Goal: Task Accomplishment & Management: Complete application form

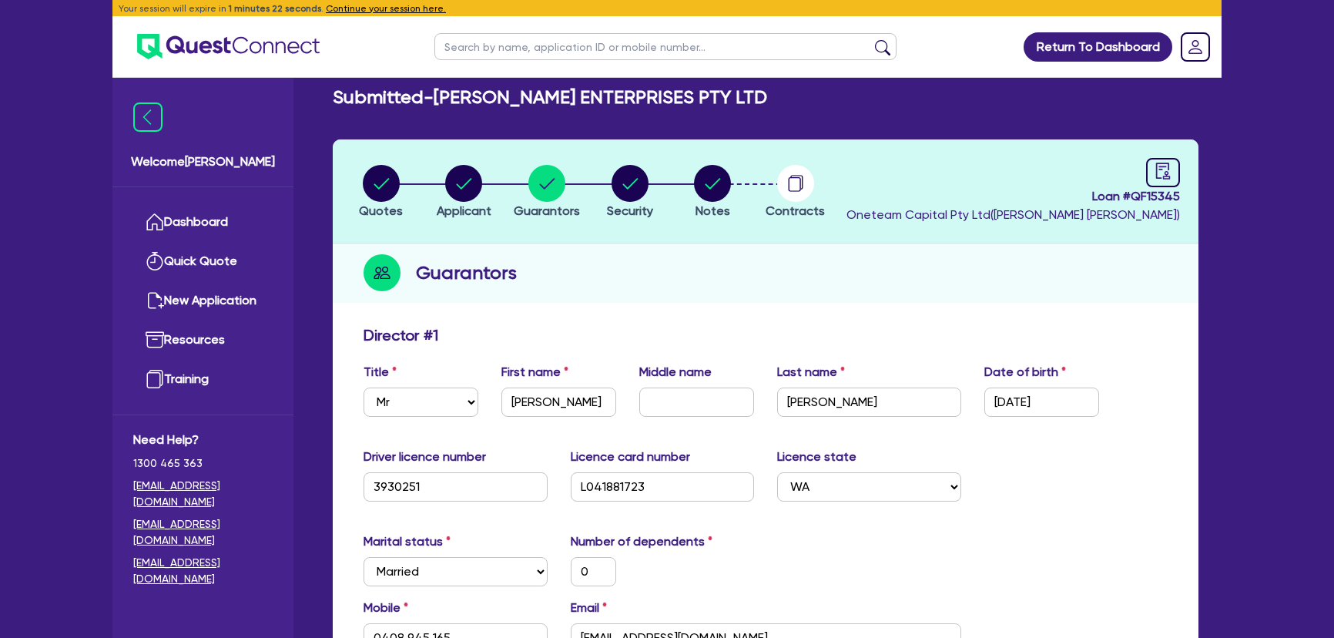
select select "MR"
select select "WA"
select select "MARRIED"
select select "PROPERTY"
select select "TRUCK"
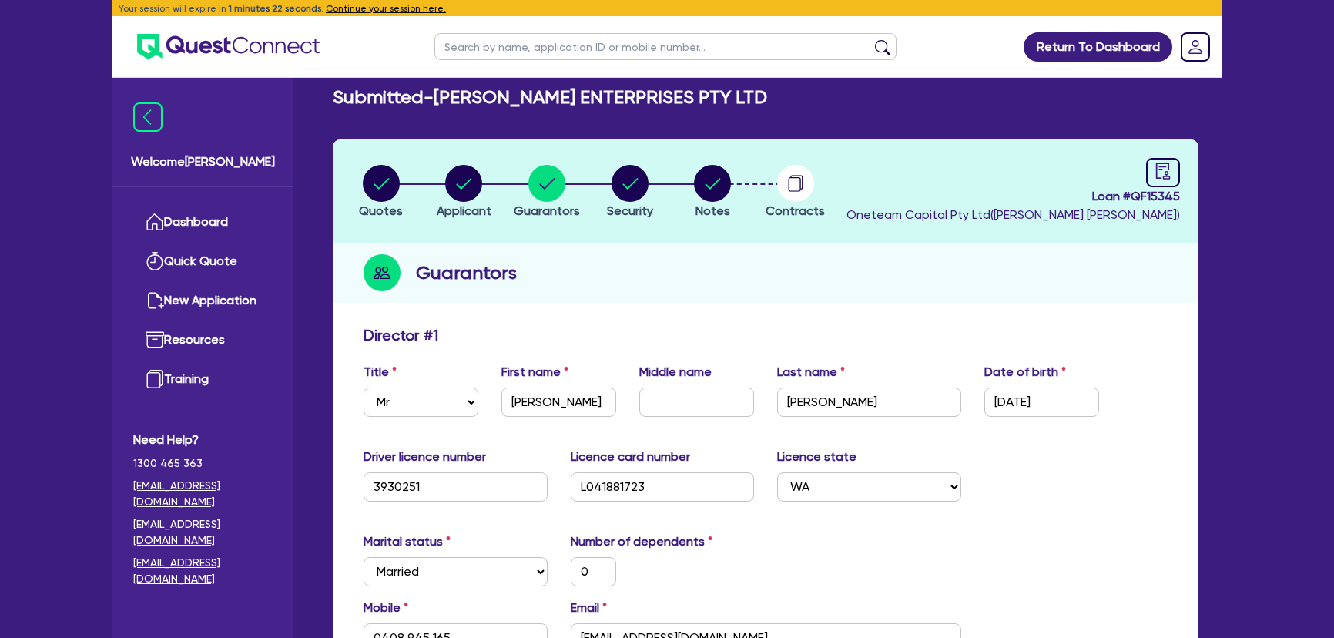
select select "TRUCK"
select select "EQUIPMENT"
select select "CASH"
select select "TRAILER"
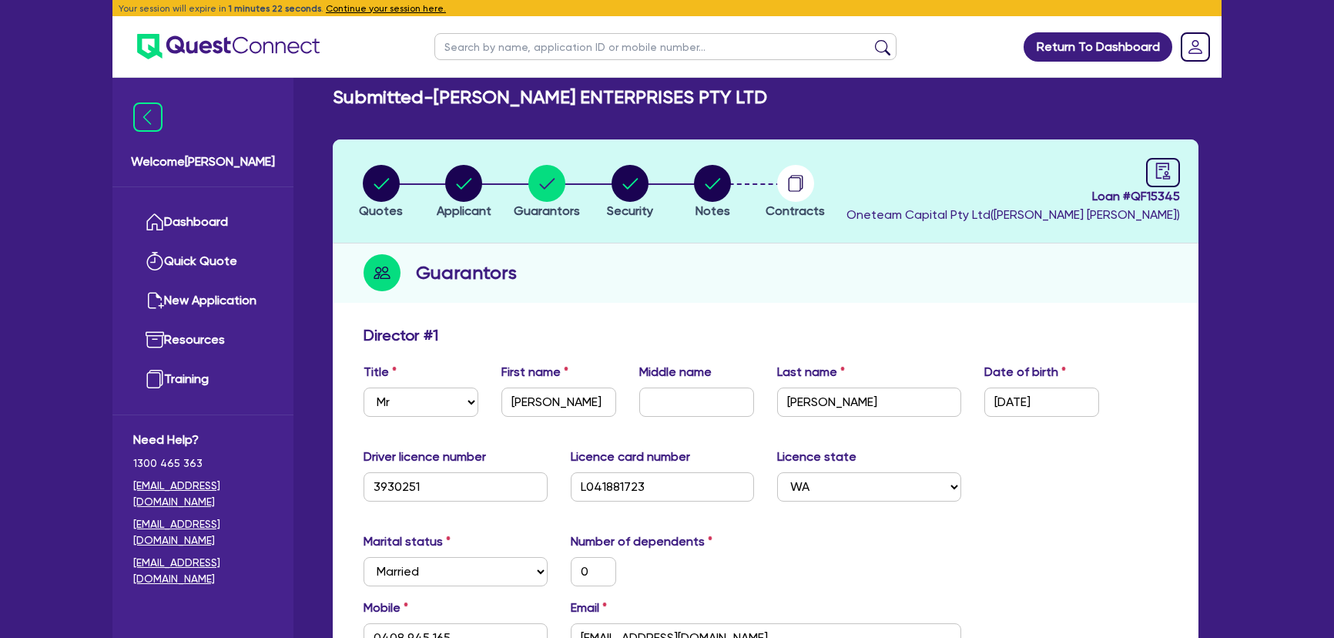
select select "MORTGAGE"
select select "TRUCK_LOAN"
select select "EQUIPMENT_LOAN"
select select "TRUCK_LOAN"
select select "OTHER"
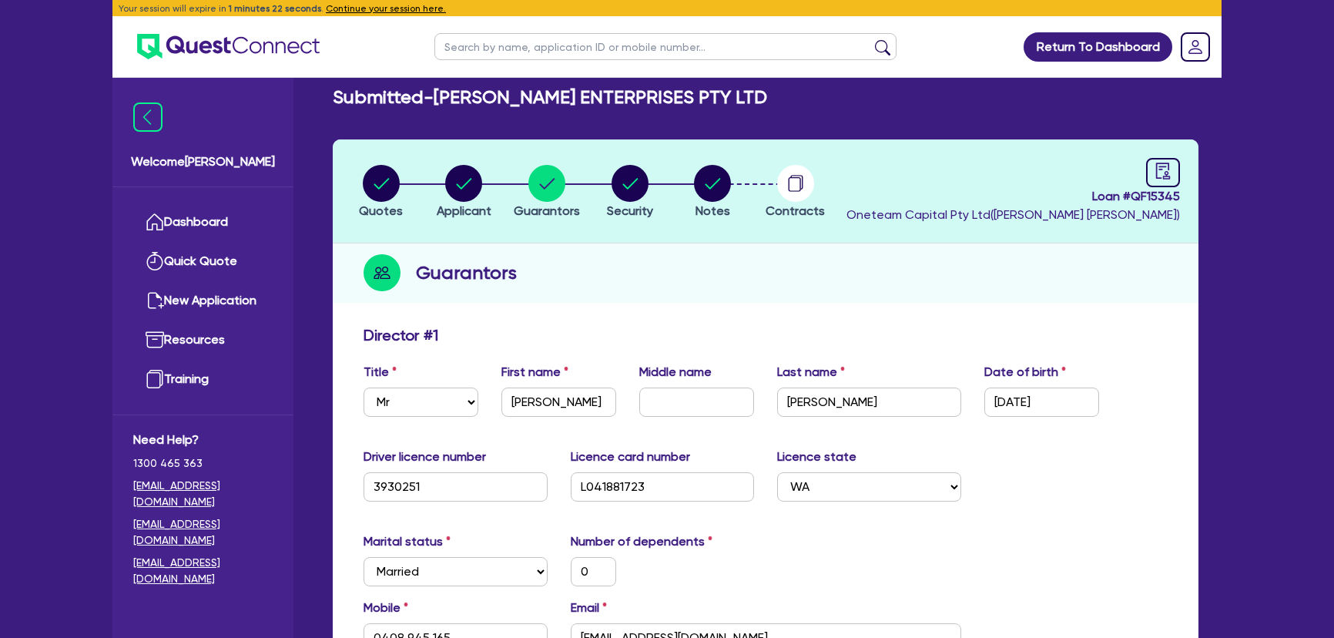
select select "MRS"
select select "WA"
select select "MARRIED"
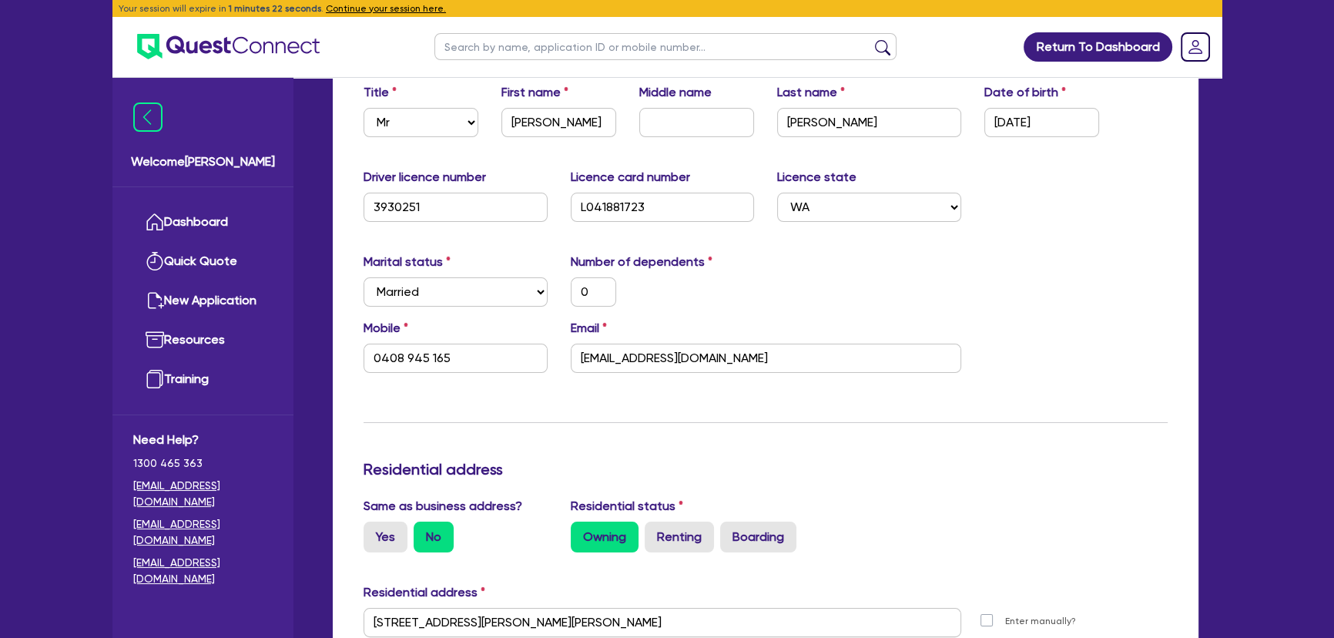
click at [289, 45] on img at bounding box center [228, 46] width 183 height 25
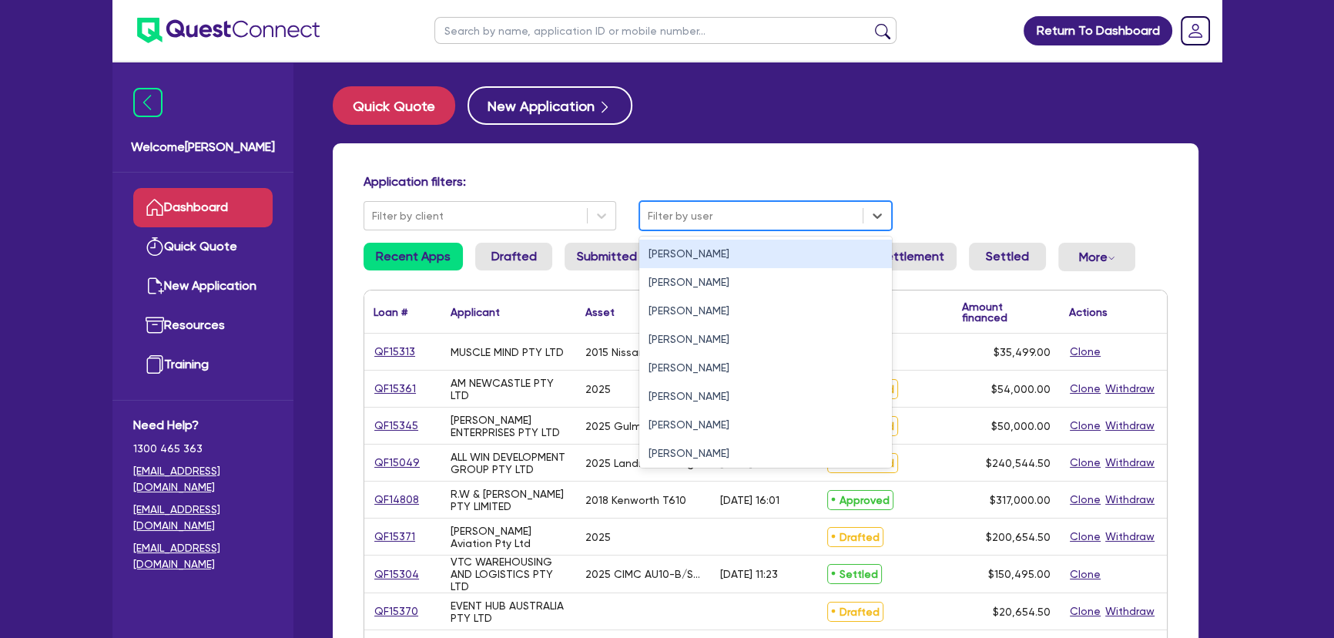
click at [693, 210] on div at bounding box center [751, 215] width 207 height 19
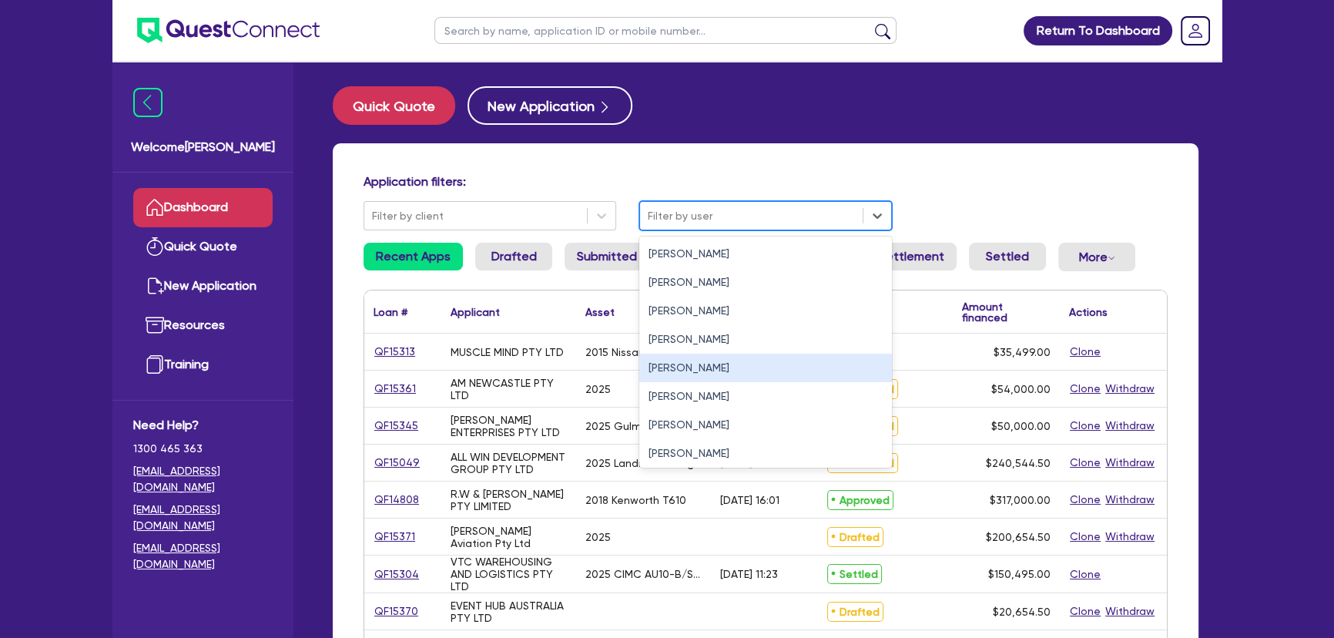
click at [662, 371] on div "Joel Harding" at bounding box center [765, 368] width 253 height 29
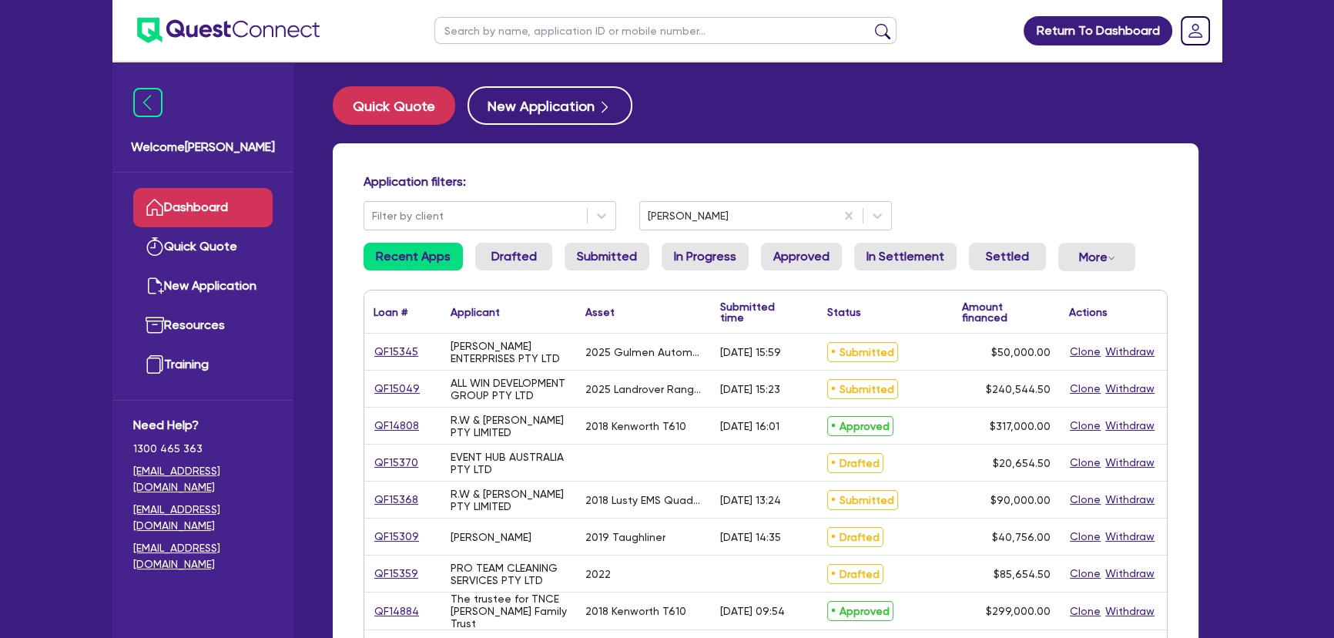
click at [391, 431] on link "QF14808" at bounding box center [397, 426] width 46 height 18
select select "PRIMARY_ASSETS"
select select "HEAVY_TRUCKS"
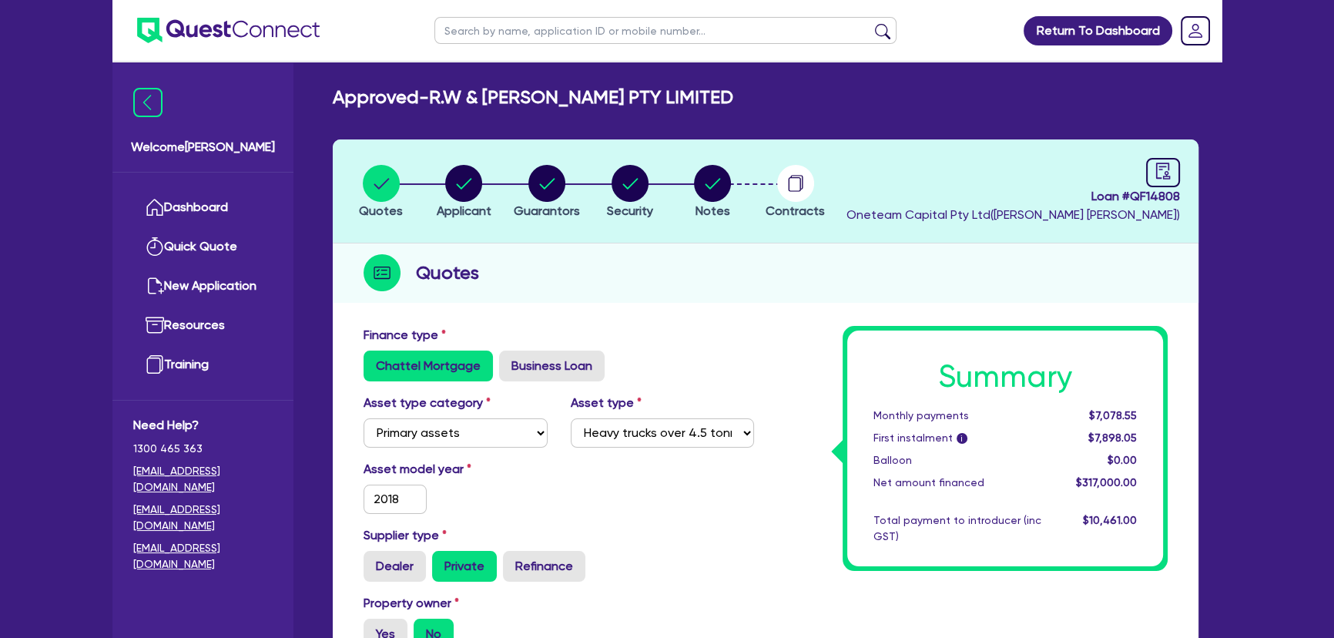
click at [252, 31] on img at bounding box center [228, 30] width 183 height 25
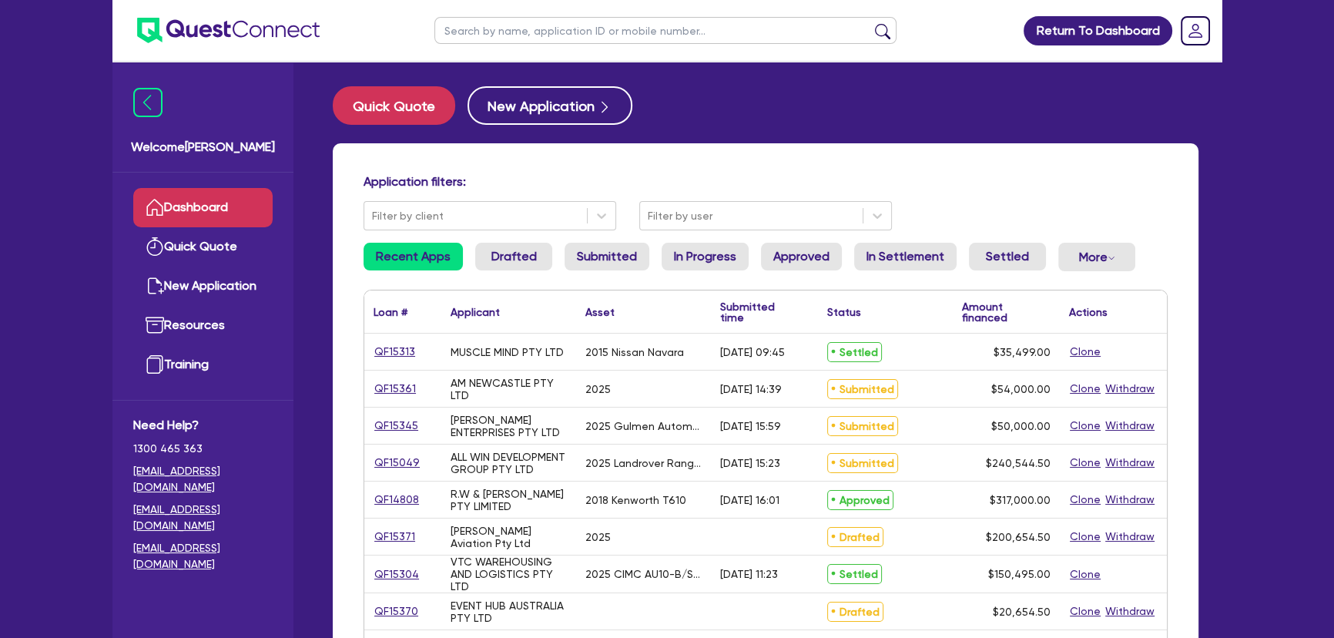
click at [649, 34] on input "text" at bounding box center [665, 30] width 462 height 27
type input "simmons"
click at [870, 23] on button "submit" at bounding box center [882, 34] width 25 height 22
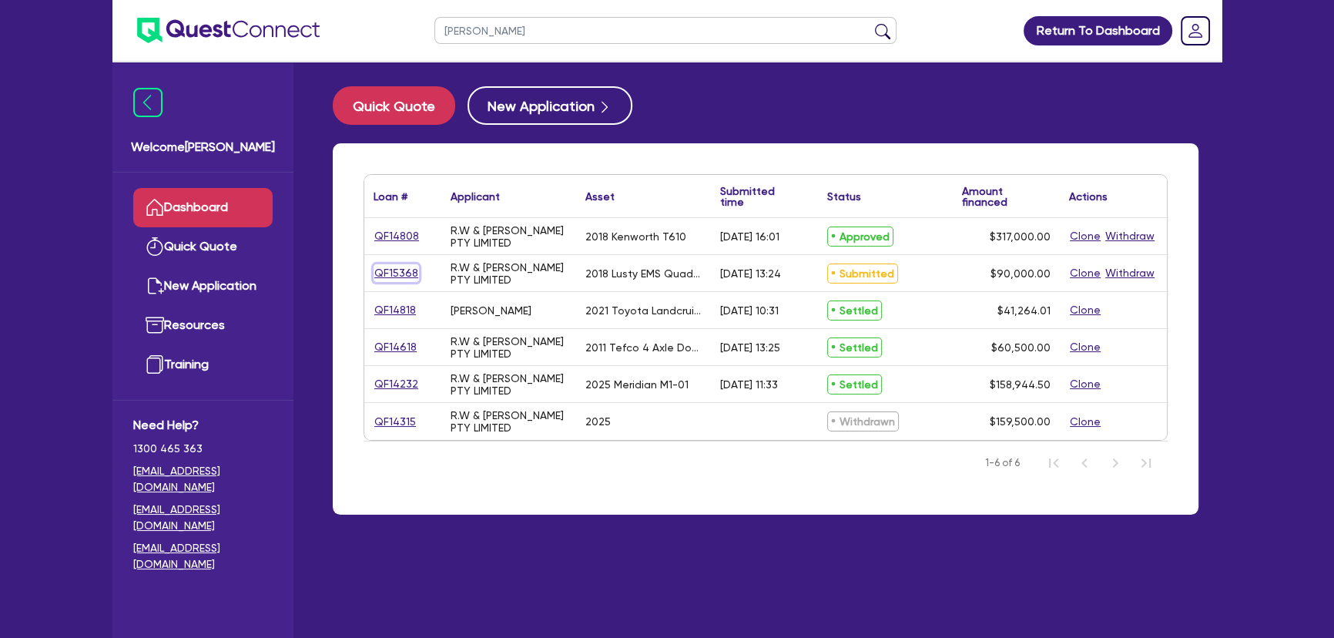
click at [410, 277] on link "QF15368" at bounding box center [396, 273] width 45 height 18
select select "PRIMARY_ASSETS"
select select "TRAILERS"
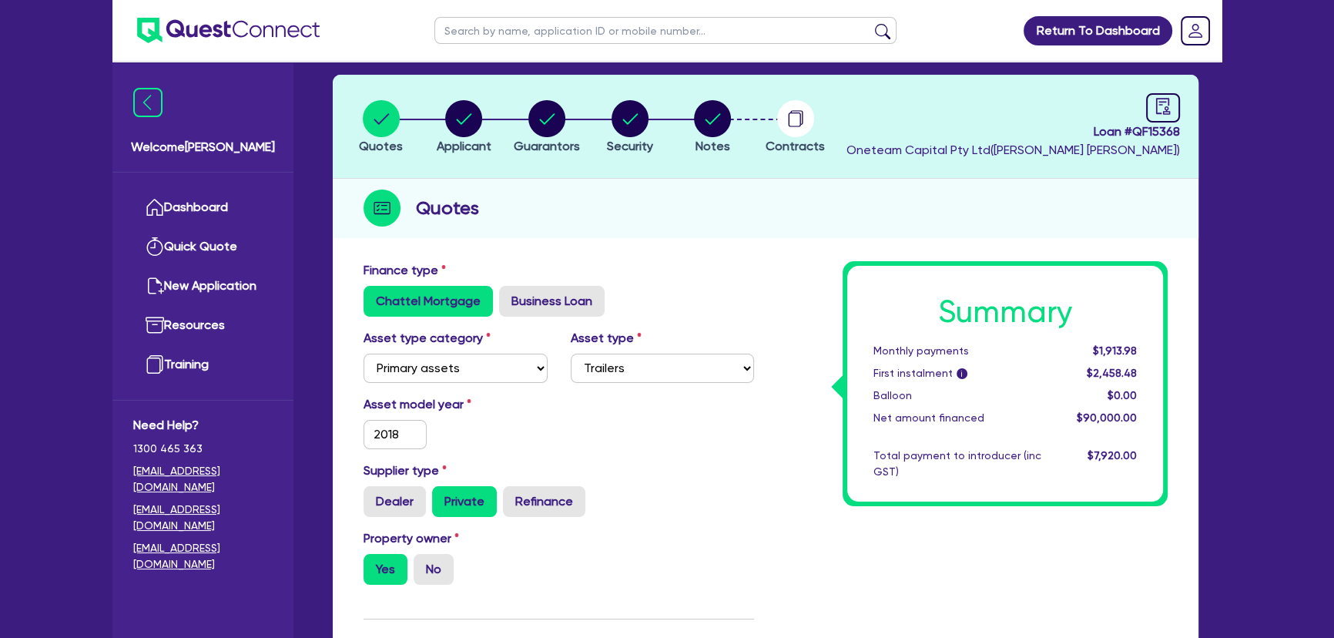
scroll to position [69, 0]
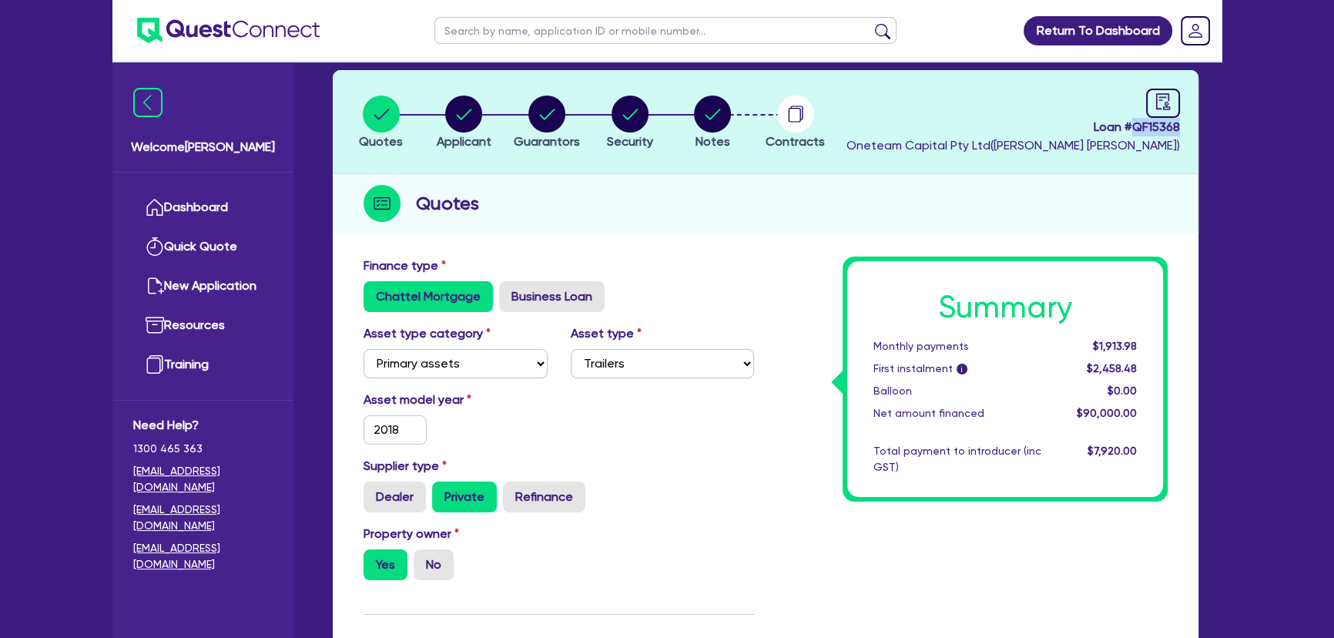
drag, startPoint x: 1135, startPoint y: 119, endPoint x: 1182, endPoint y: 123, distance: 47.9
click at [1182, 123] on header "Quotes Applicant Guarantors Security Notes Contracts Loan # QF15368 Oneteam Cap…" at bounding box center [766, 122] width 866 height 104
copy span "QF15368"
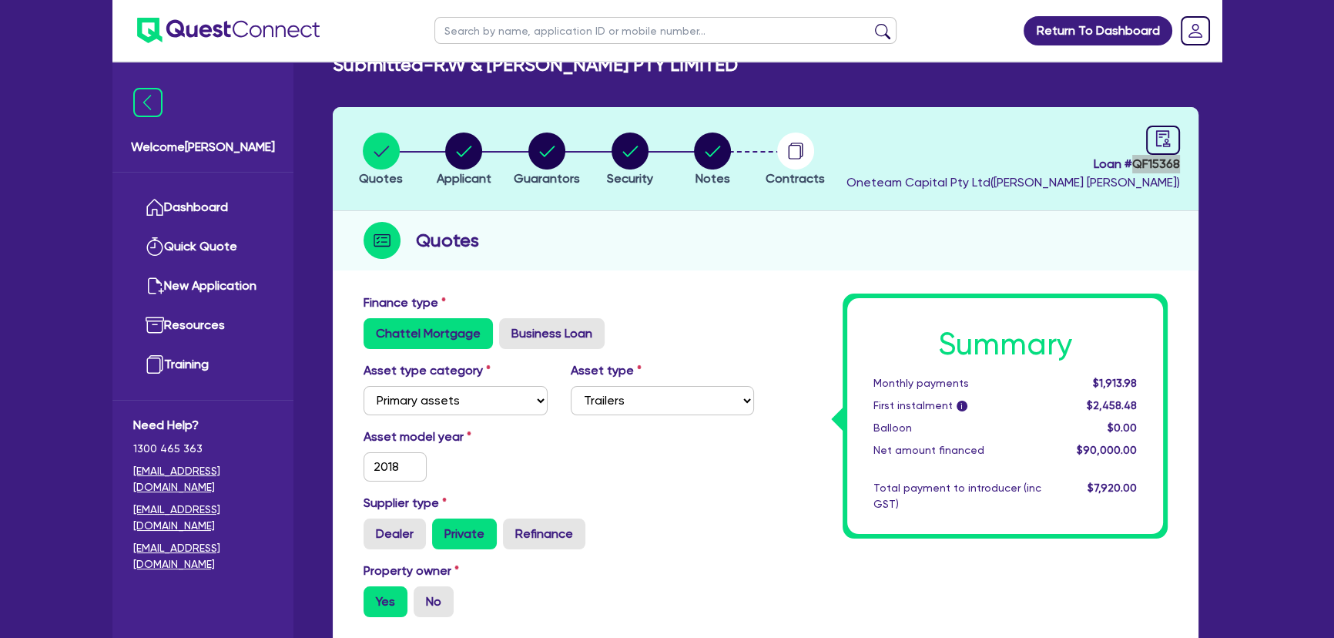
scroll to position [0, 0]
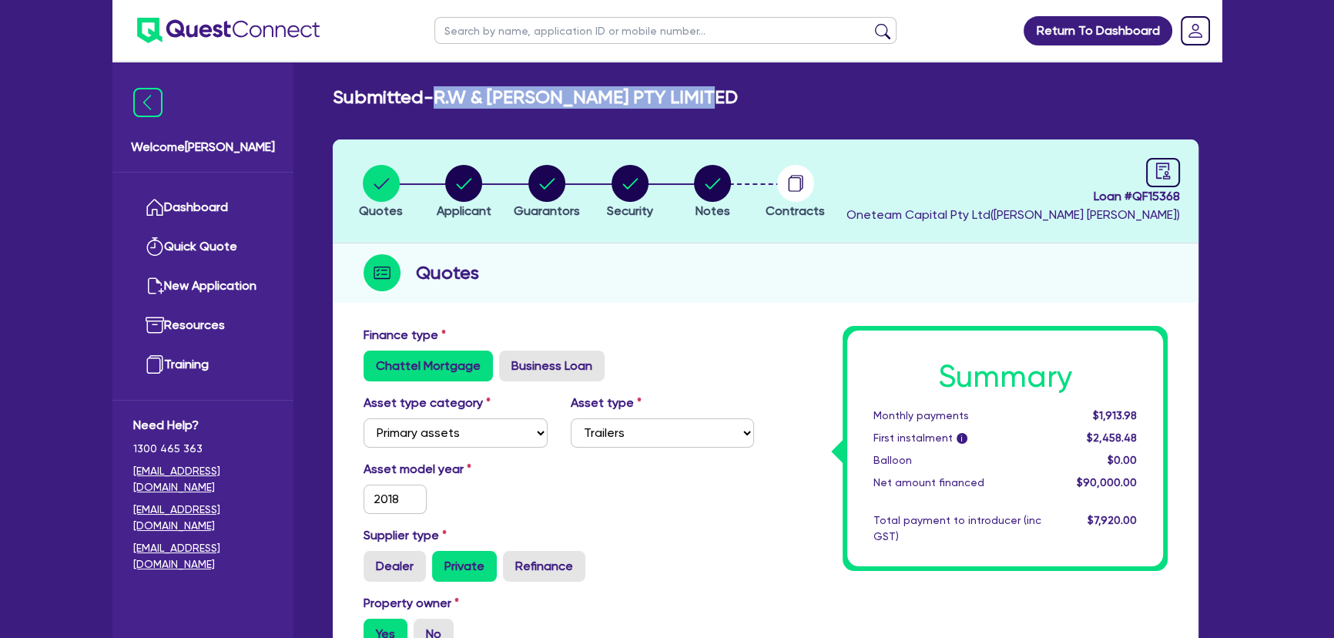
drag, startPoint x: 730, startPoint y: 102, endPoint x: 444, endPoint y: 94, distance: 285.1
click at [444, 94] on div "Submitted - R.W & L.M SIMMONS PTY LIMITED" at bounding box center [765, 97] width 889 height 22
copy h2 "R.W & [PERSON_NAME] PTY LIMITED"
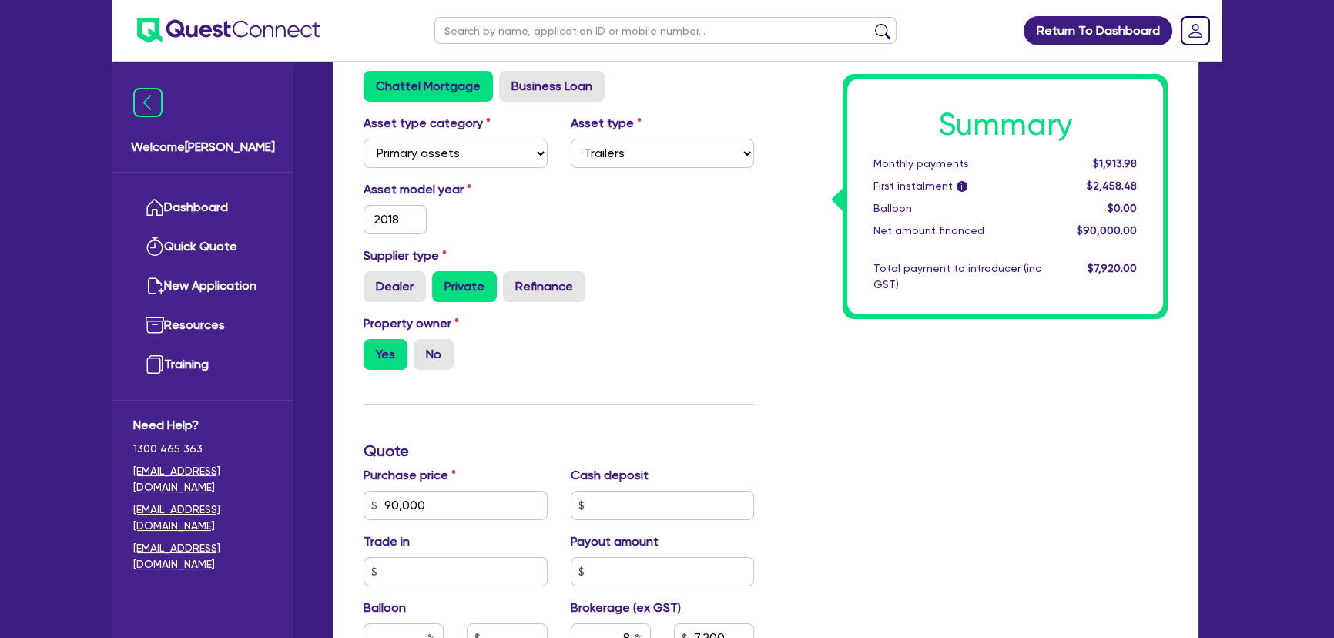
scroll to position [490, 0]
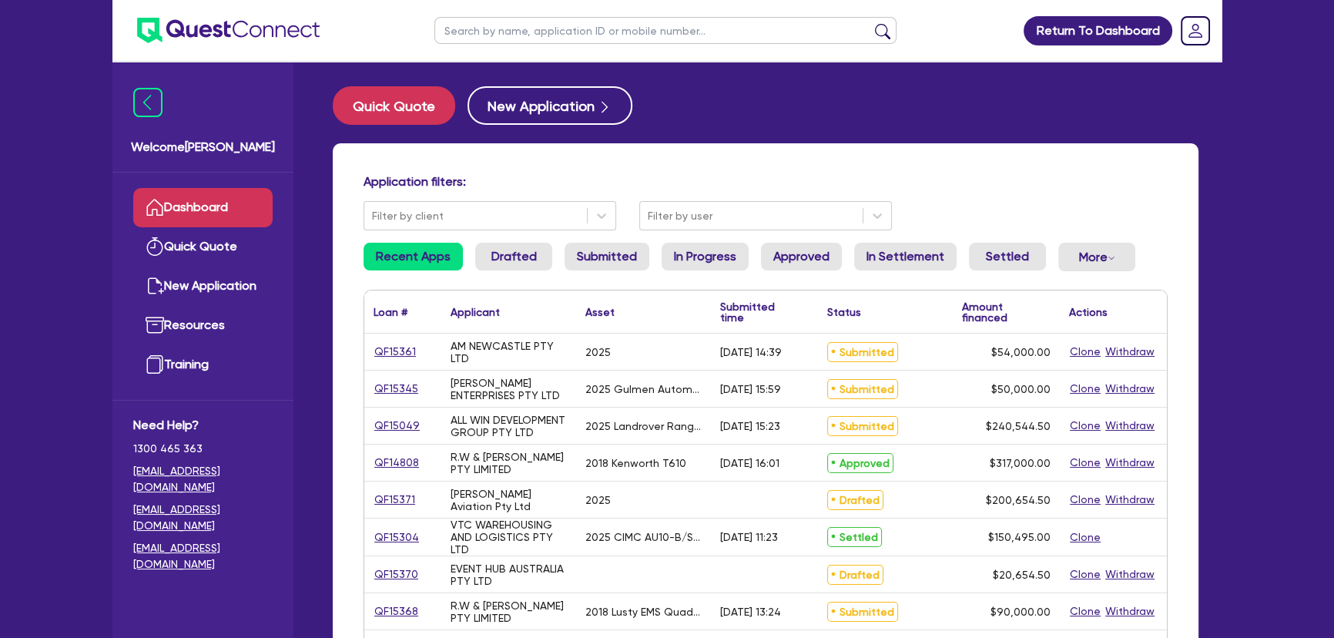
click at [642, 24] on input "text" at bounding box center [665, 30] width 462 height 27
type input "ros"
click at [870, 23] on button "submit" at bounding box center [882, 34] width 25 height 22
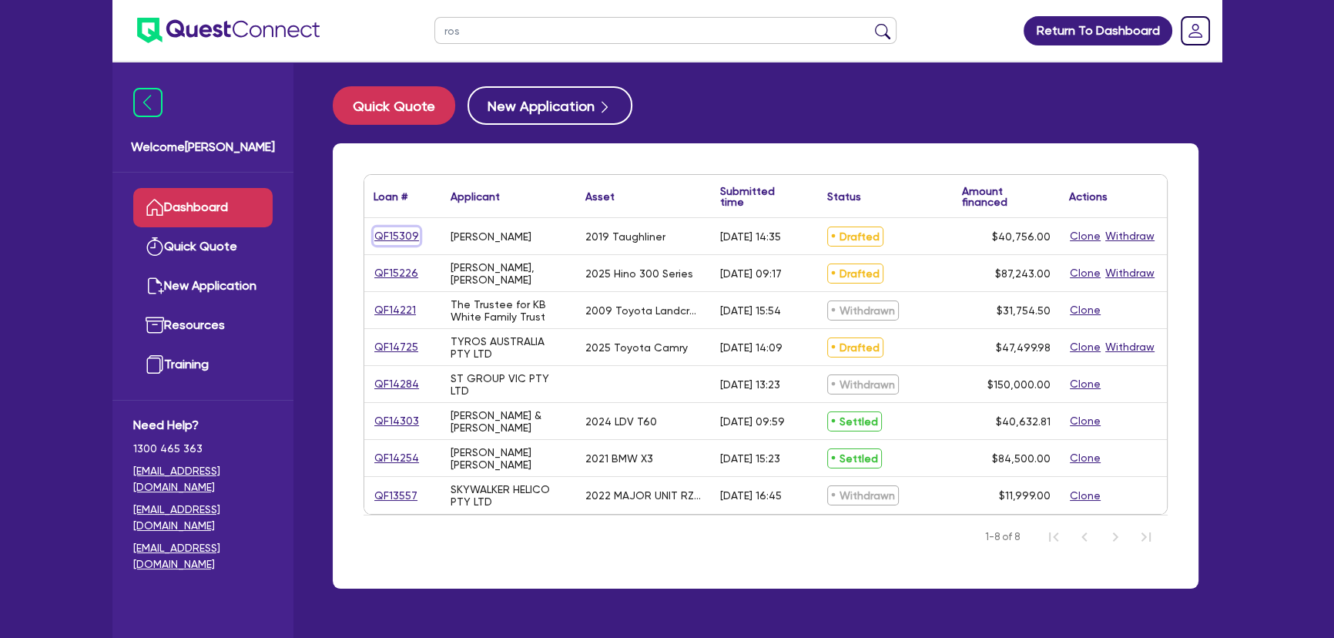
click at [401, 233] on link "QF15309" at bounding box center [397, 236] width 46 height 18
select select "PRIMARY_ASSETS"
select select "HEAVY_TRUCKS"
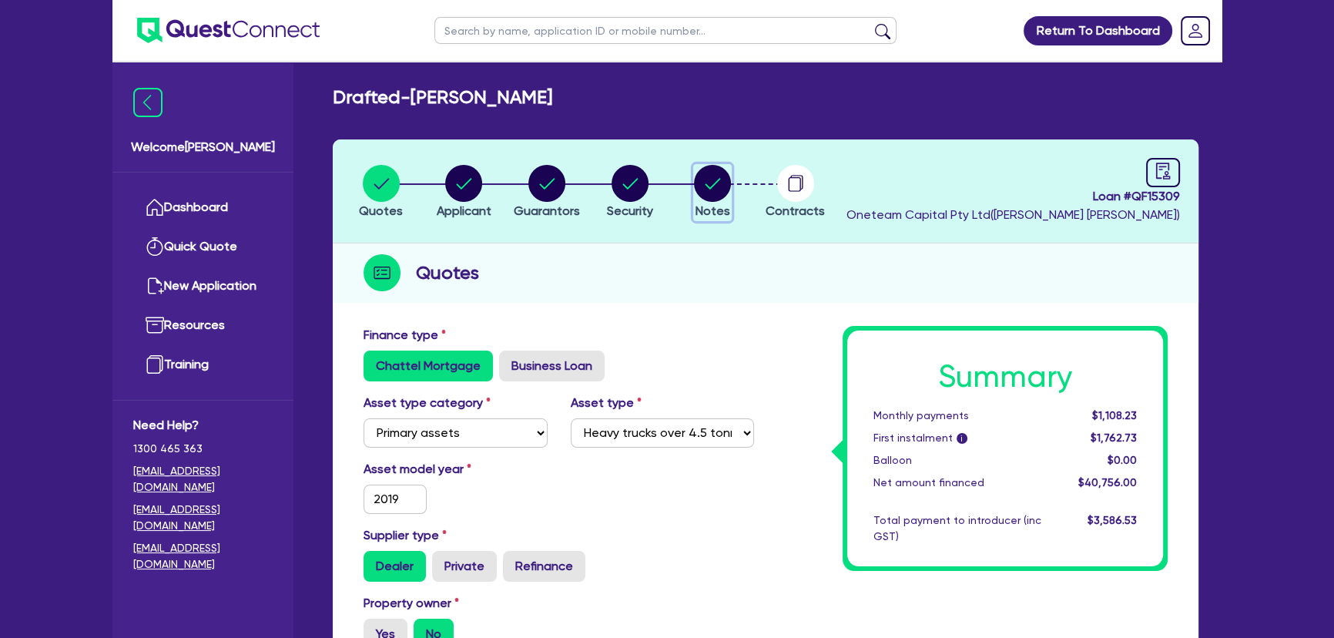
click at [707, 200] on button "Notes" at bounding box center [712, 192] width 39 height 57
select select "Quest Finance - Own Book"
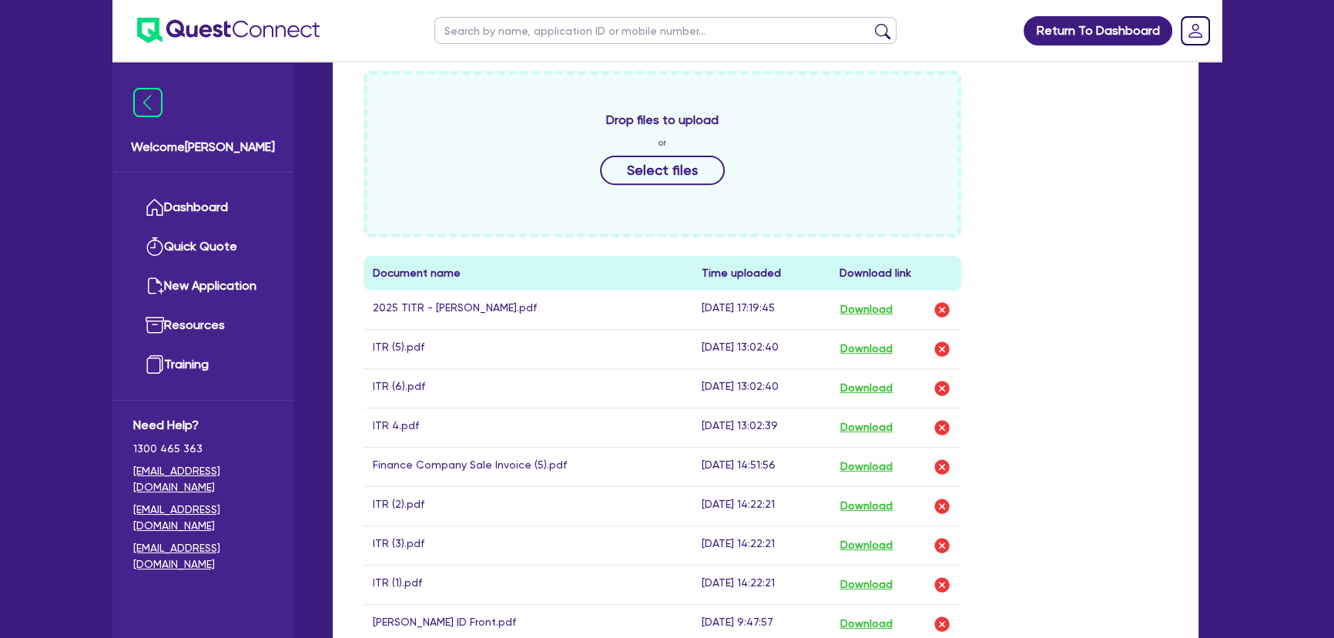
scroll to position [490, 0]
